Goal: Transaction & Acquisition: Purchase product/service

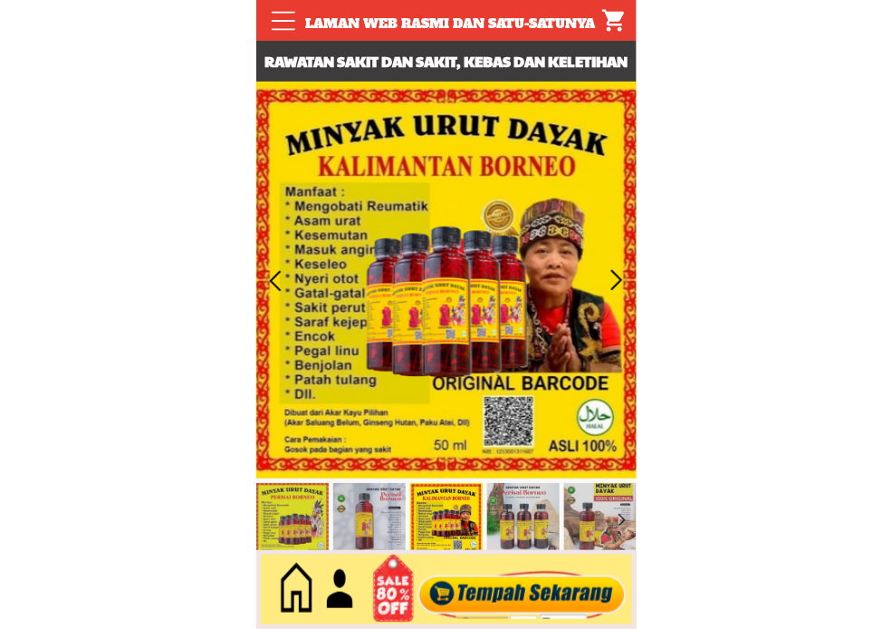
click at [520, 580] on div at bounding box center [521, 590] width 219 height 60
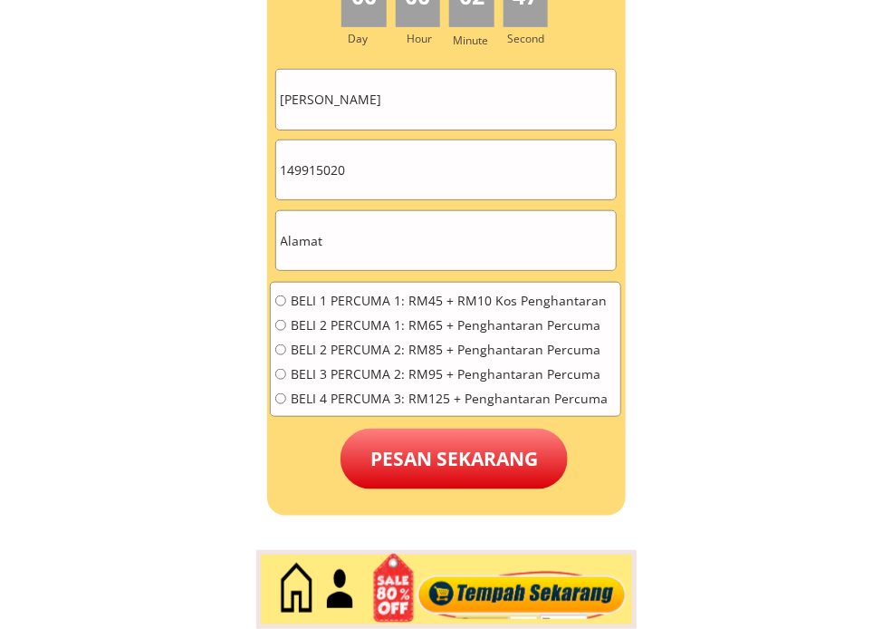
scroll to position [8264, 0]
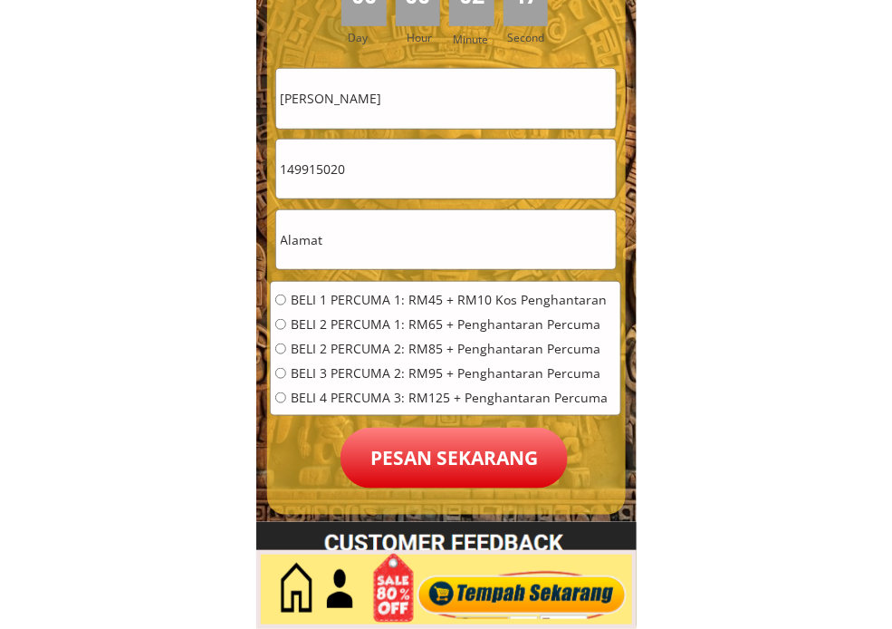
click at [436, 243] on input "text" at bounding box center [446, 239] width 340 height 59
paste input "[STREET_ADDRESS][PERSON_NAME]"
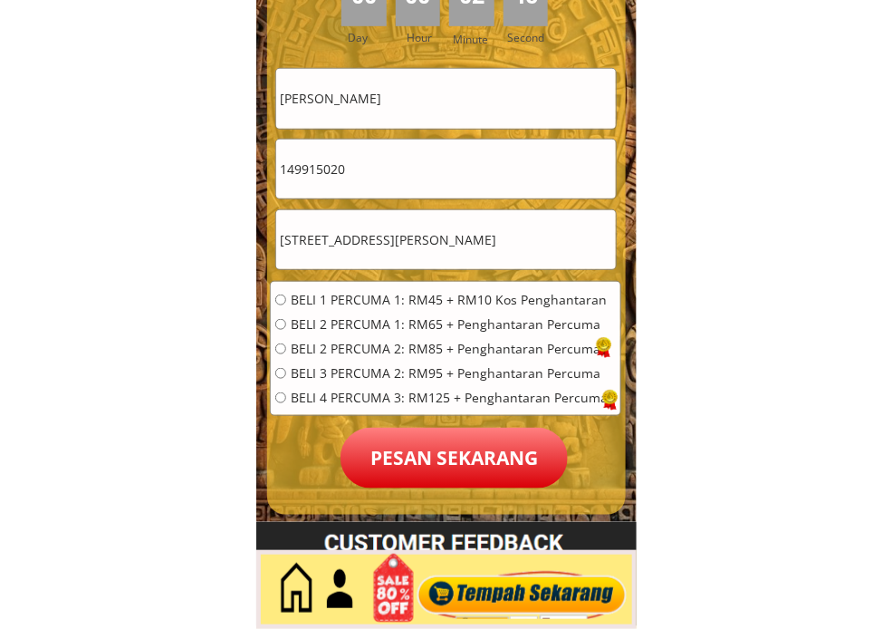
type input "[STREET_ADDRESS][PERSON_NAME]"
click at [420, 199] on div "149915020" at bounding box center [446, 169] width 342 height 61
click at [427, 178] on input "149915020" at bounding box center [446, 169] width 340 height 59
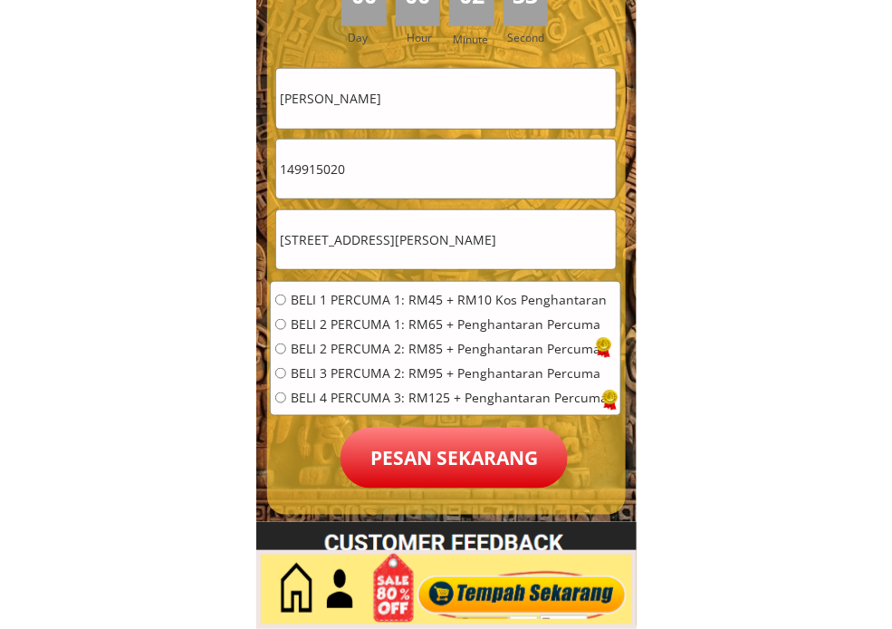
click at [427, 178] on input "149915020" at bounding box center [446, 169] width 340 height 59
type input "[PHONE_NUMBER]"
click at [533, 79] on input "[PERSON_NAME]" at bounding box center [446, 98] width 340 height 59
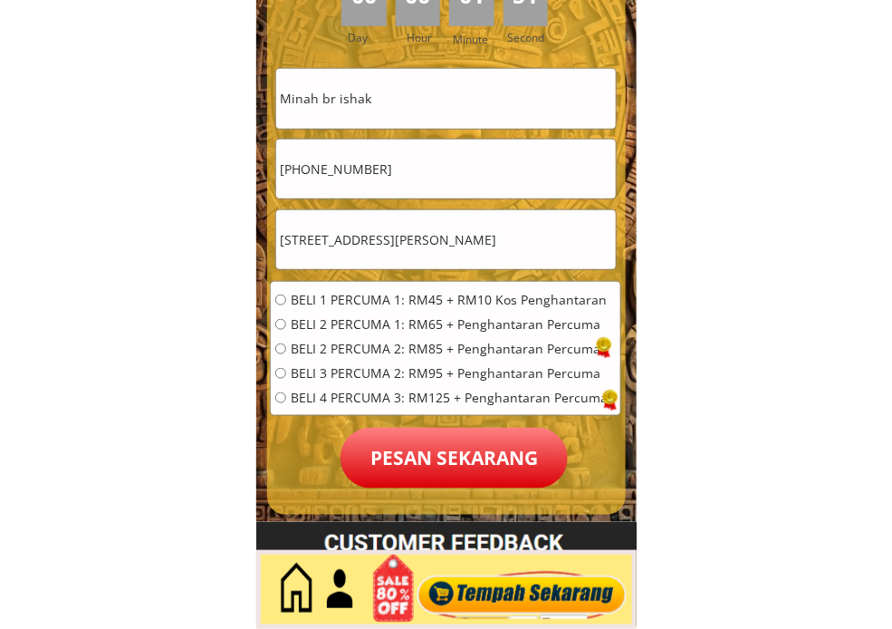
type input "Minah br ishak"
click at [473, 323] on span "BELI 2 PERCUMA 1: RM65 + Penghantaran Percuma" at bounding box center [449, 324] width 317 height 13
radio input "true"
click at [460, 435] on p "Pesan sekarang" at bounding box center [454, 458] width 227 height 61
